Goal: Transaction & Acquisition: Purchase product/service

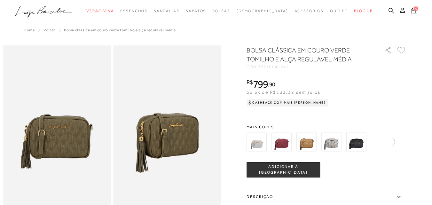
click at [389, 11] on icon at bounding box center [392, 11] width 6 height 6
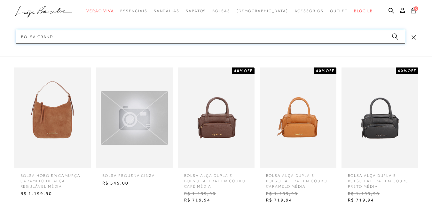
type input "bolsa grande"
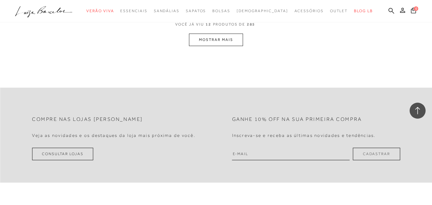
scroll to position [672, 0]
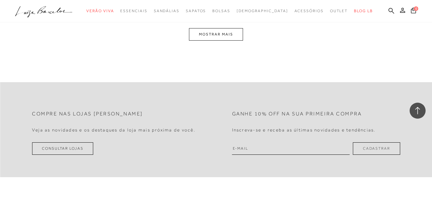
click at [228, 26] on div "VOCê JÁ VIU 12 PRODUTOS DE 285" at bounding box center [216, 22] width 82 height 12
click at [230, 36] on button "MOSTRAR MAIS" at bounding box center [216, 34] width 54 height 12
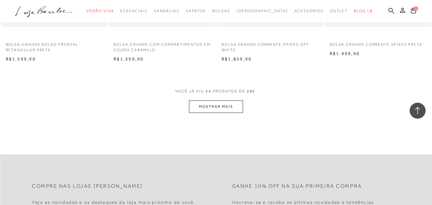
scroll to position [1216, 0]
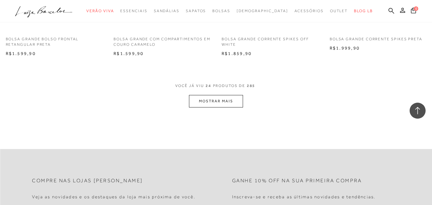
click at [237, 98] on button "MOSTRAR MAIS" at bounding box center [216, 101] width 54 height 12
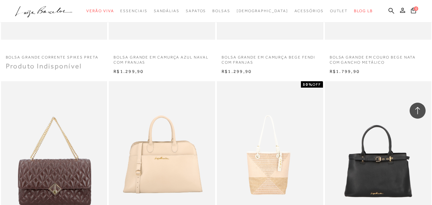
scroll to position [1377, 0]
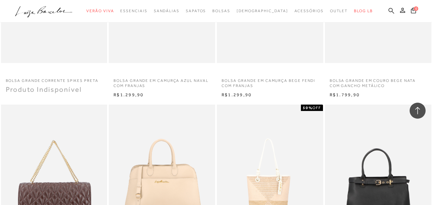
click at [389, 8] on icon at bounding box center [392, 11] width 6 height 6
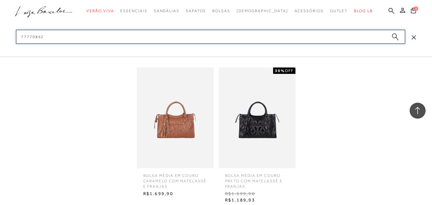
scroll to position [1473, 0]
type input "77770862"
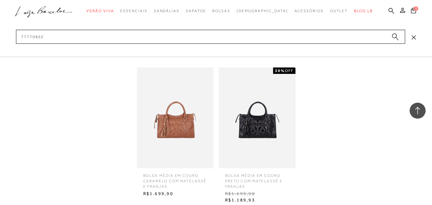
click at [230, 114] on img at bounding box center [257, 118] width 77 height 101
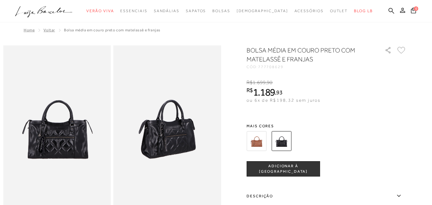
click at [262, 139] on img at bounding box center [257, 141] width 20 height 20
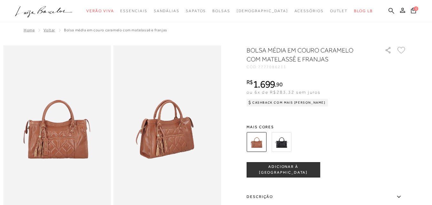
click at [389, 12] on icon at bounding box center [392, 11] width 6 height 6
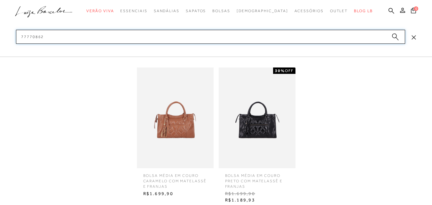
type input "77770862"
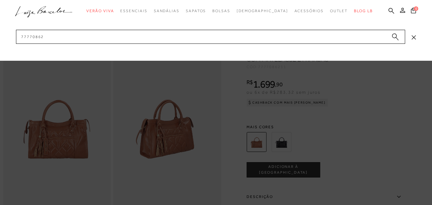
drag, startPoint x: 4, startPoint y: 7, endPoint x: 0, endPoint y: -28, distance: 34.8
click at [163, 161] on div at bounding box center [216, 102] width 432 height 205
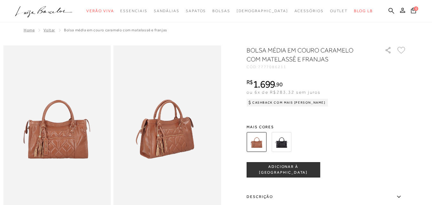
click at [146, 121] on img at bounding box center [168, 126] width 108 height 162
